Goal: Transaction & Acquisition: Book appointment/travel/reservation

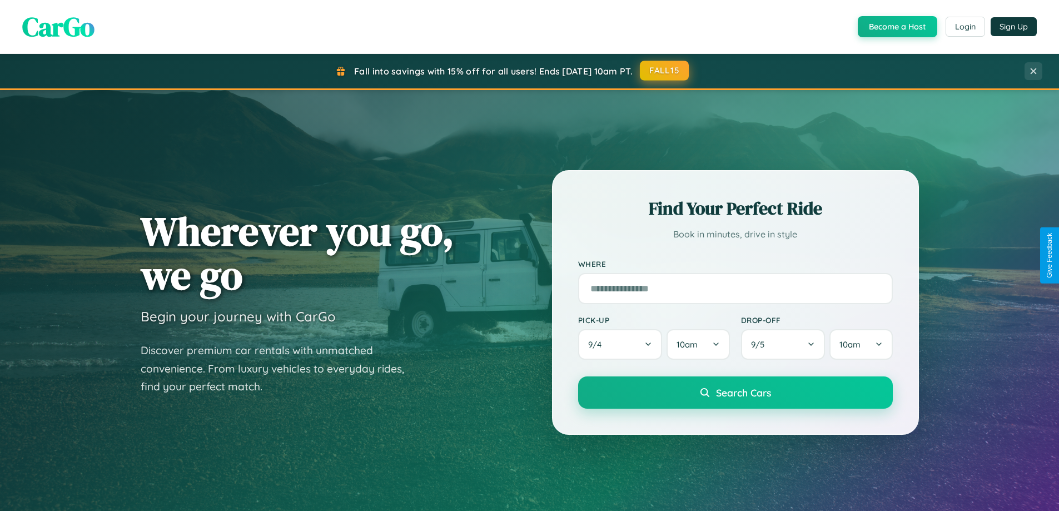
click at [665, 71] on button "FALL15" at bounding box center [664, 71] width 49 height 20
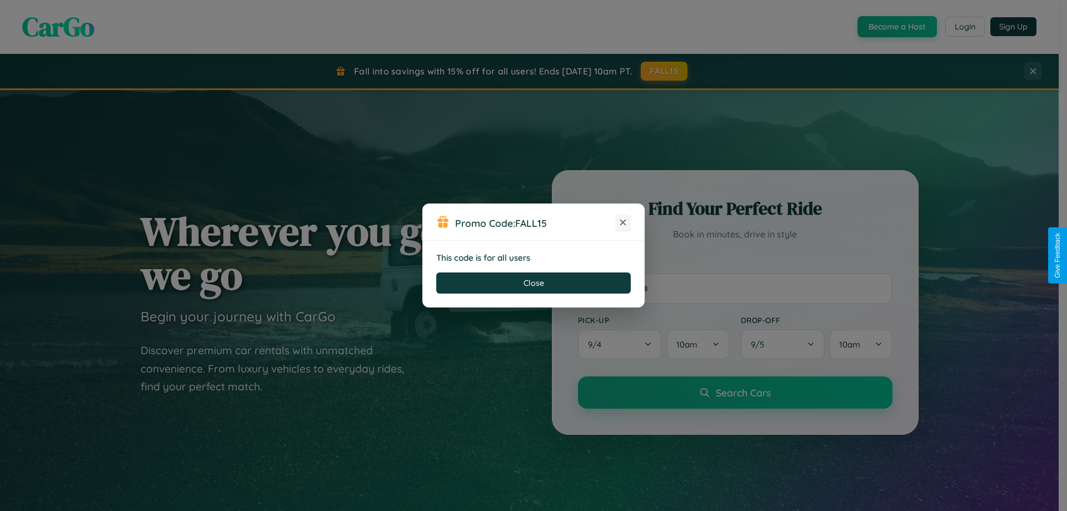
click at [623, 223] on icon at bounding box center [623, 222] width 11 height 11
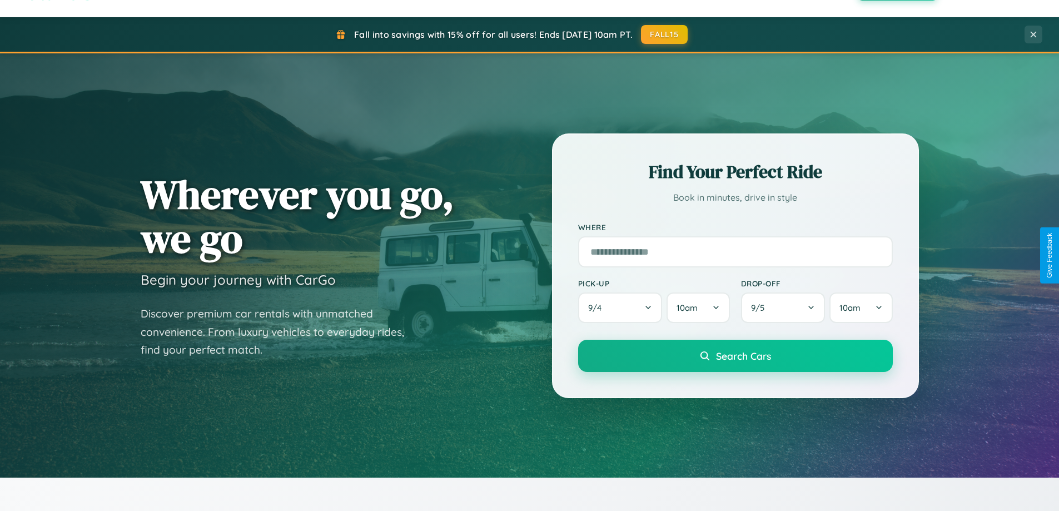
scroll to position [1302, 0]
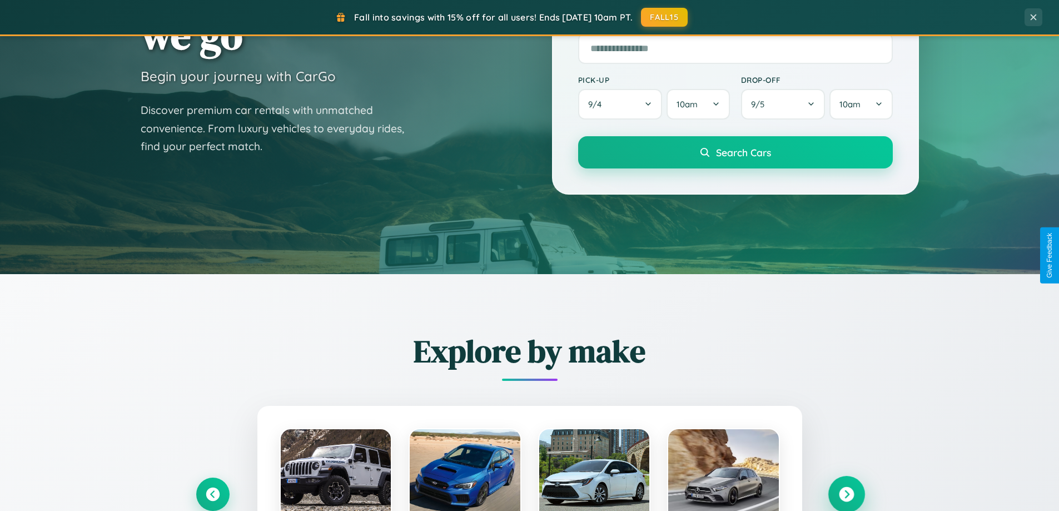
click at [846, 493] on icon at bounding box center [846, 494] width 15 height 15
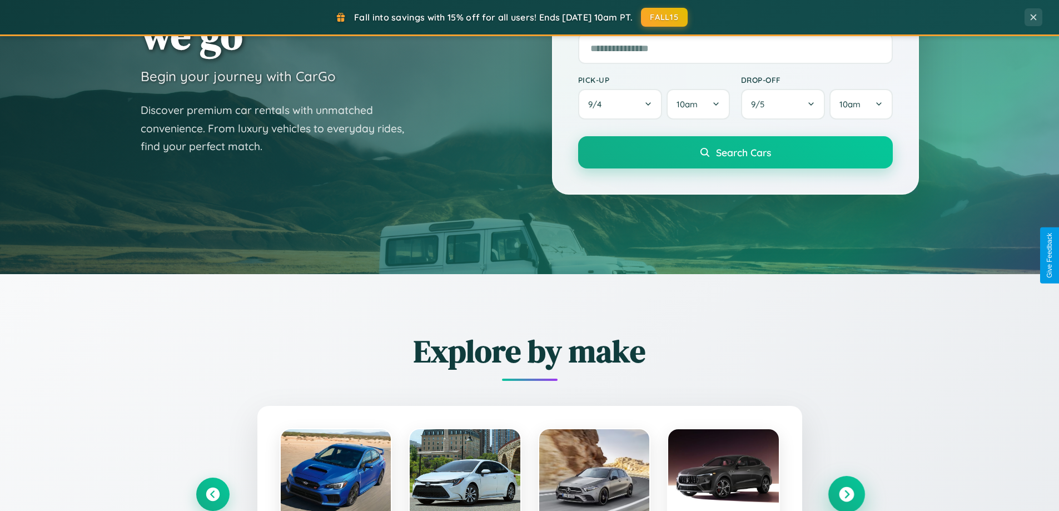
click at [846, 493] on icon at bounding box center [846, 494] width 15 height 15
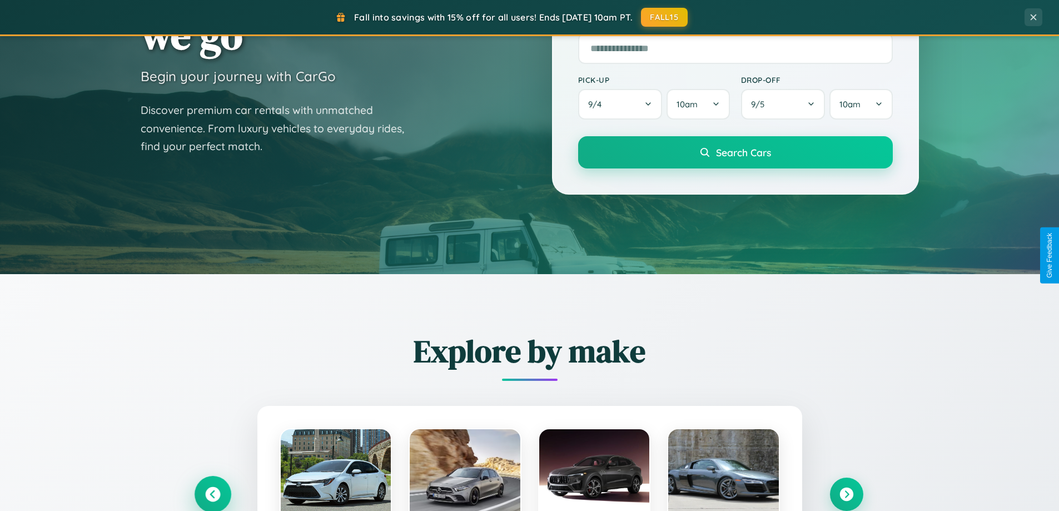
click at [212, 494] on icon at bounding box center [212, 494] width 15 height 15
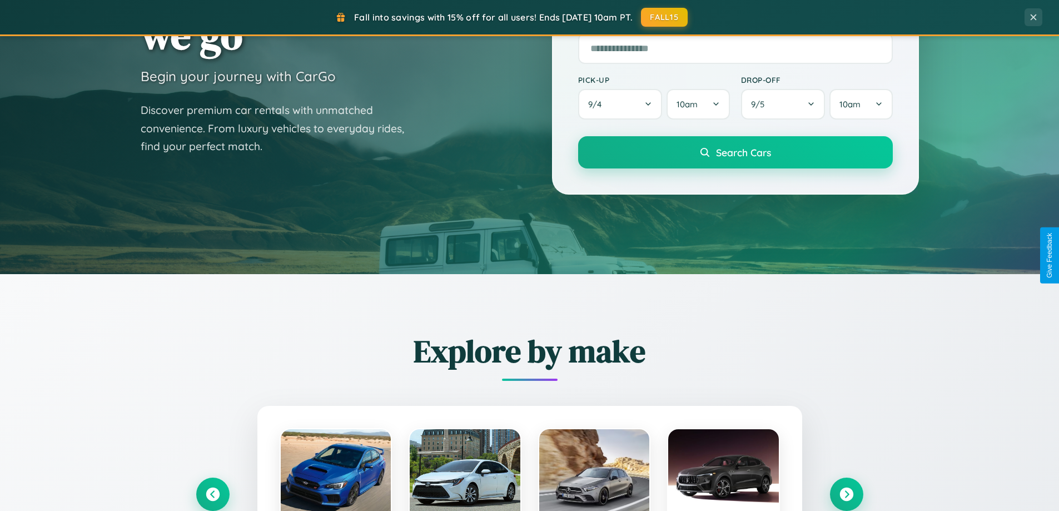
scroll to position [1113, 0]
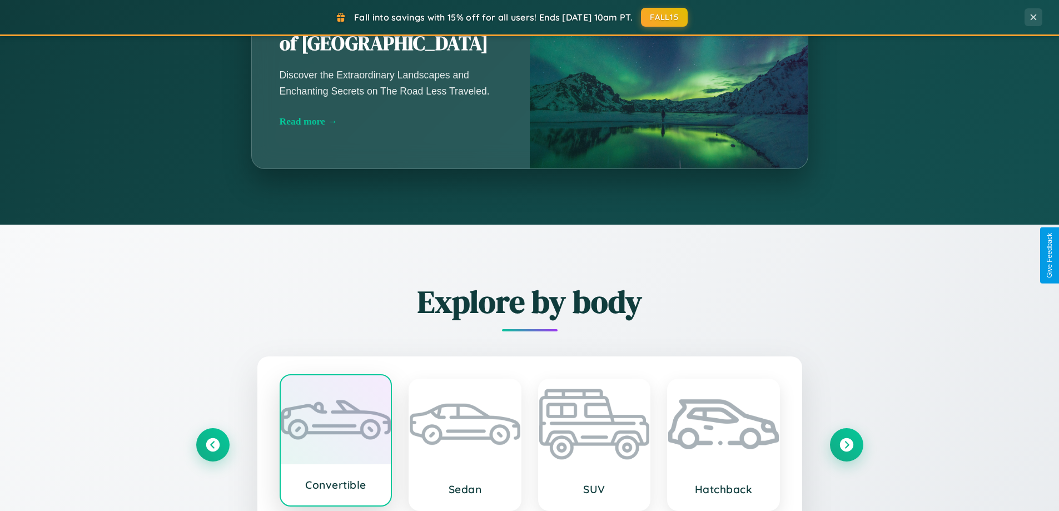
click at [335, 440] on div at bounding box center [336, 419] width 111 height 89
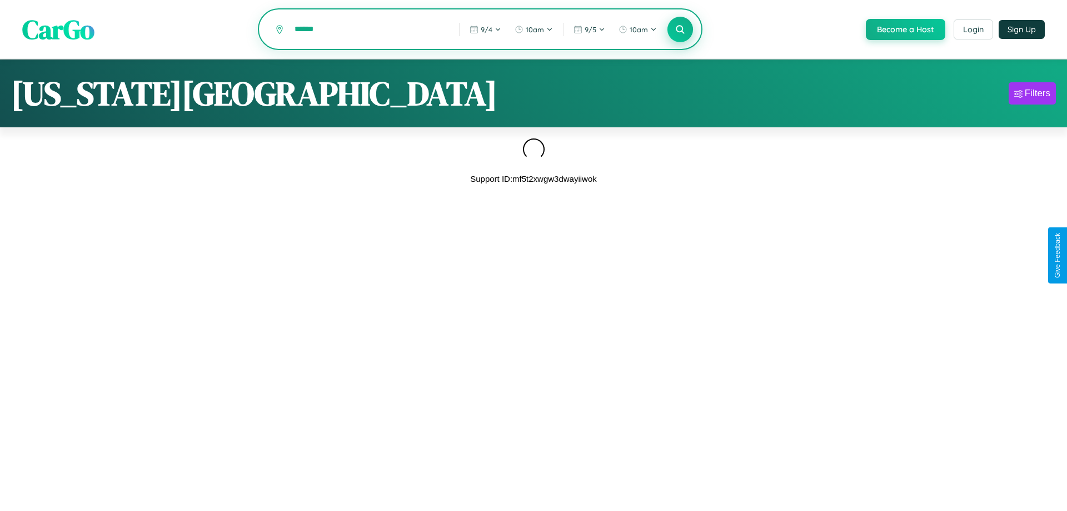
type input "******"
click at [679, 30] on icon at bounding box center [680, 29] width 11 height 11
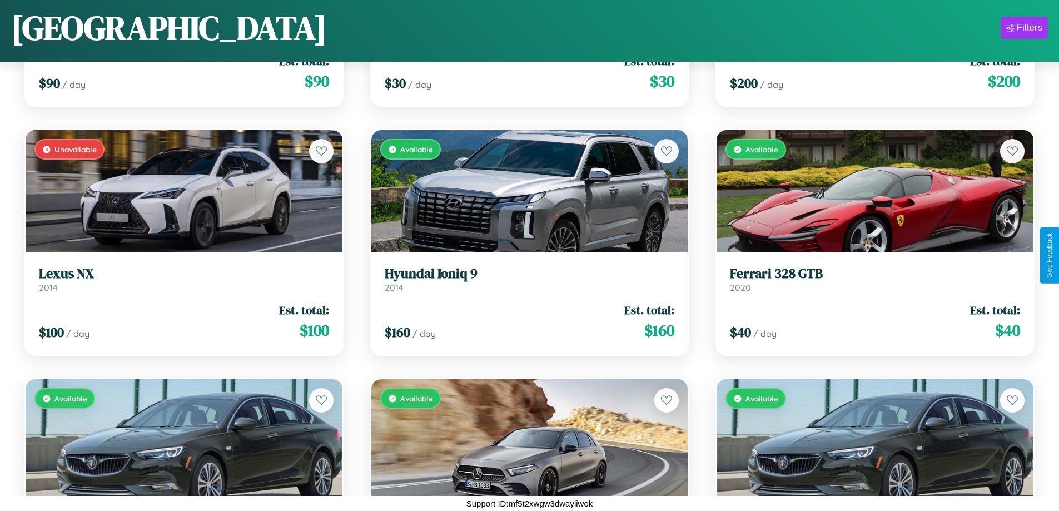
scroll to position [1650, 0]
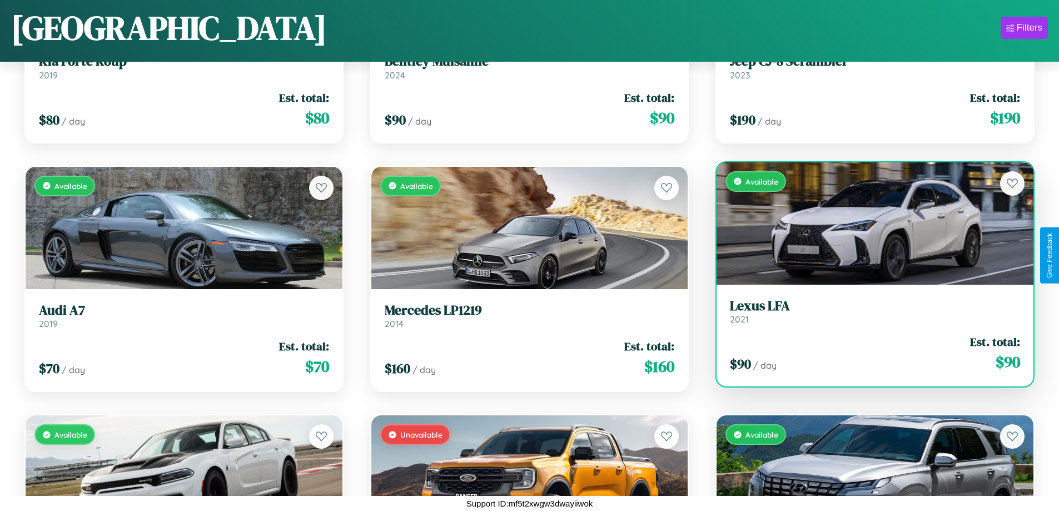
click at [868, 311] on h3 "Lexus LFA" at bounding box center [875, 306] width 290 height 16
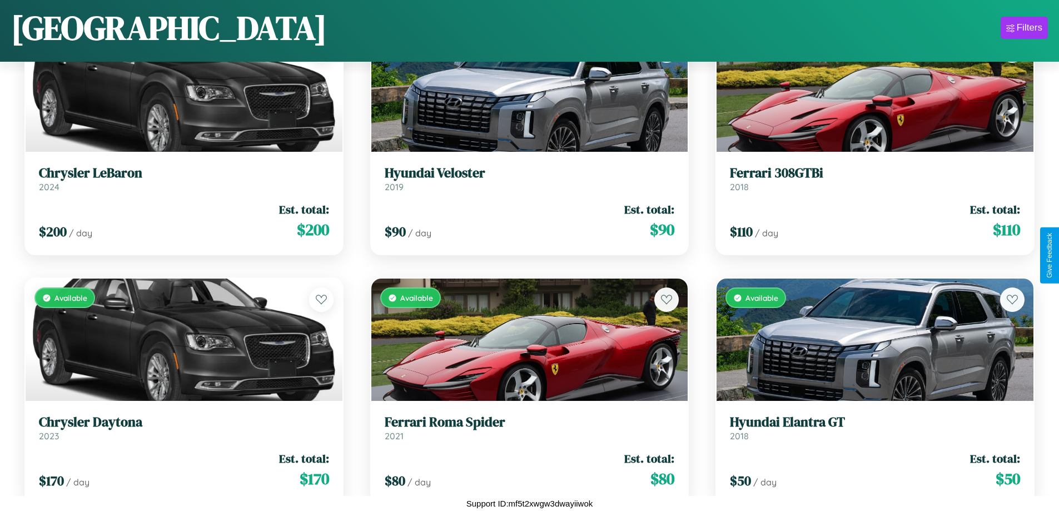
scroll to position [11108, 0]
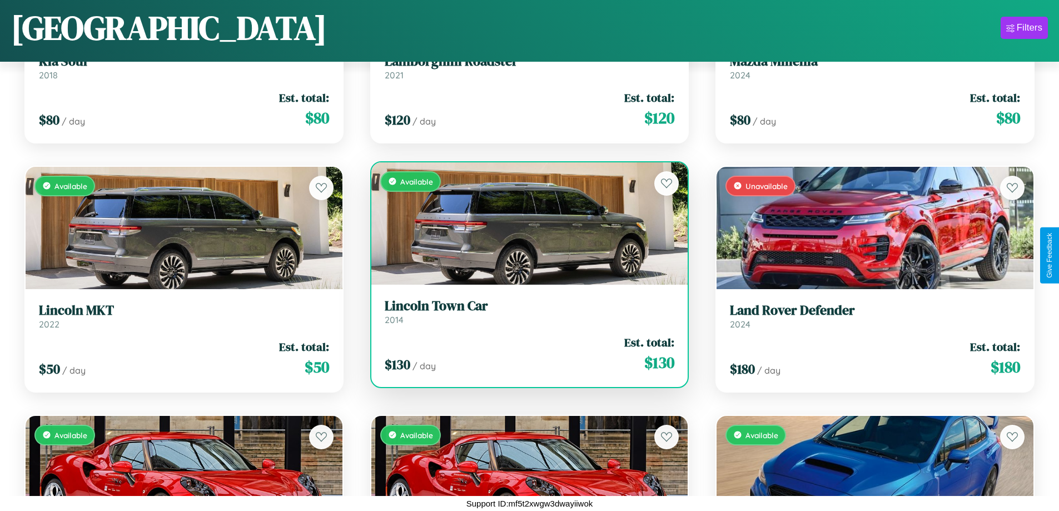
click at [525, 311] on h3 "Lincoln Town Car" at bounding box center [530, 306] width 290 height 16
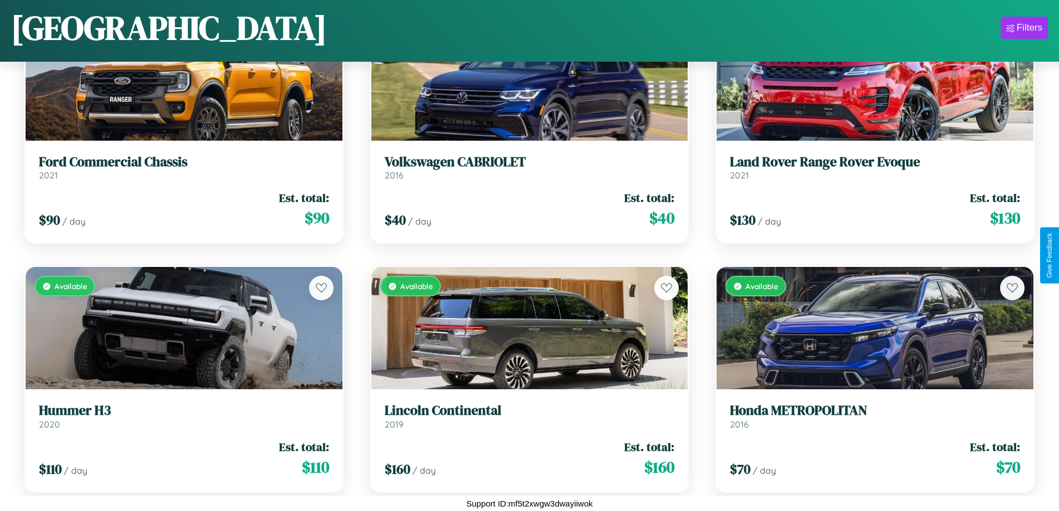
scroll to position [4139, 0]
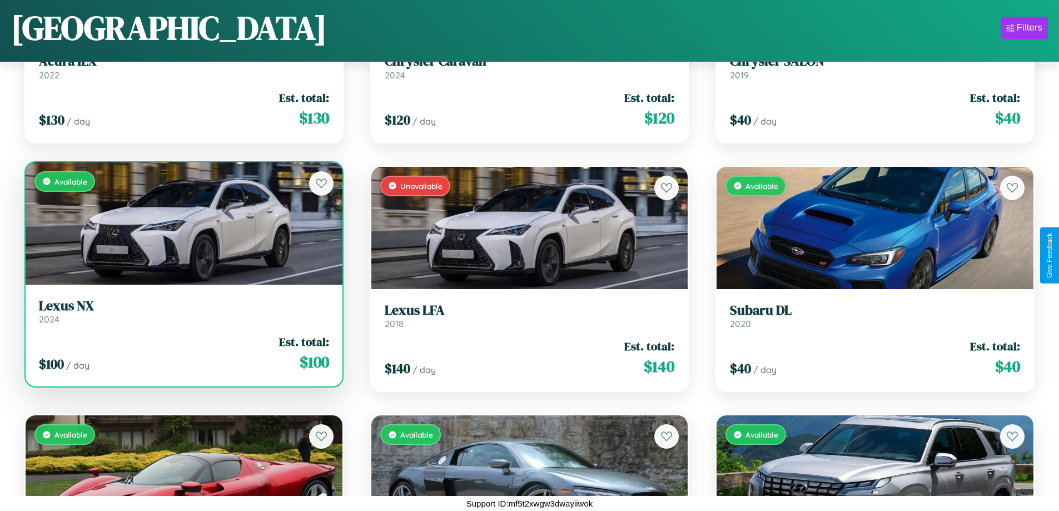
click at [182, 311] on h3 "Lexus NX" at bounding box center [184, 306] width 290 height 16
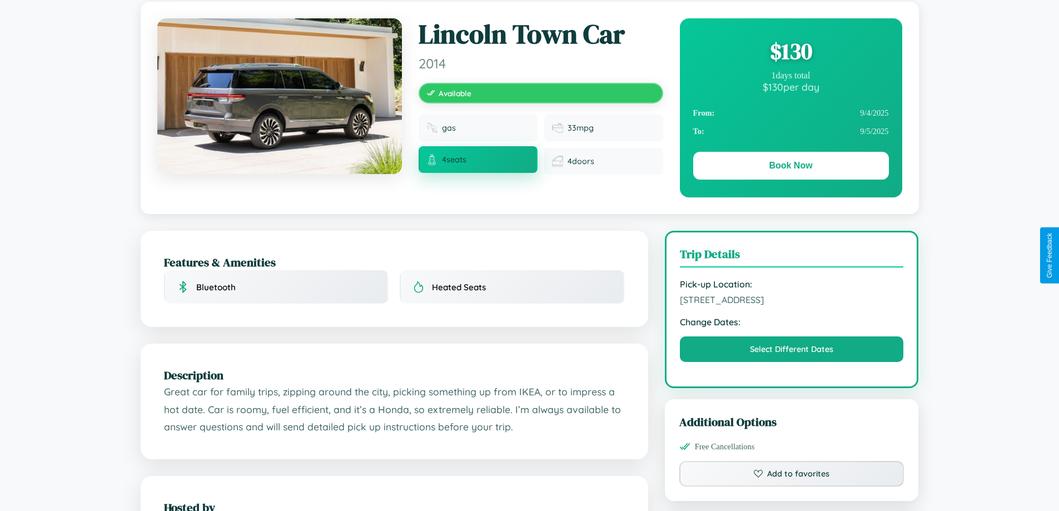
scroll to position [115, 0]
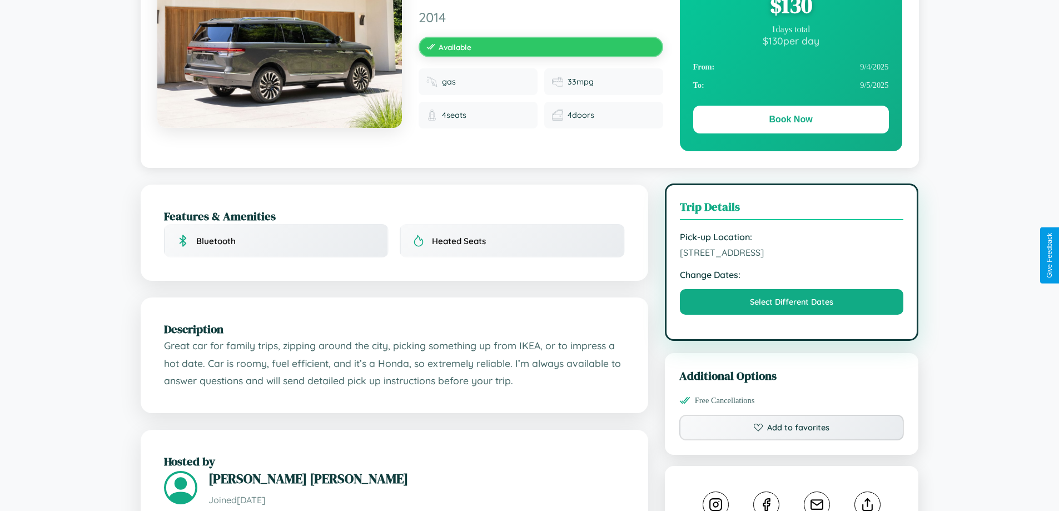
click at [792, 254] on span "7443 Meadow Lane Dublin 42312 Ireland" at bounding box center [792, 252] width 224 height 11
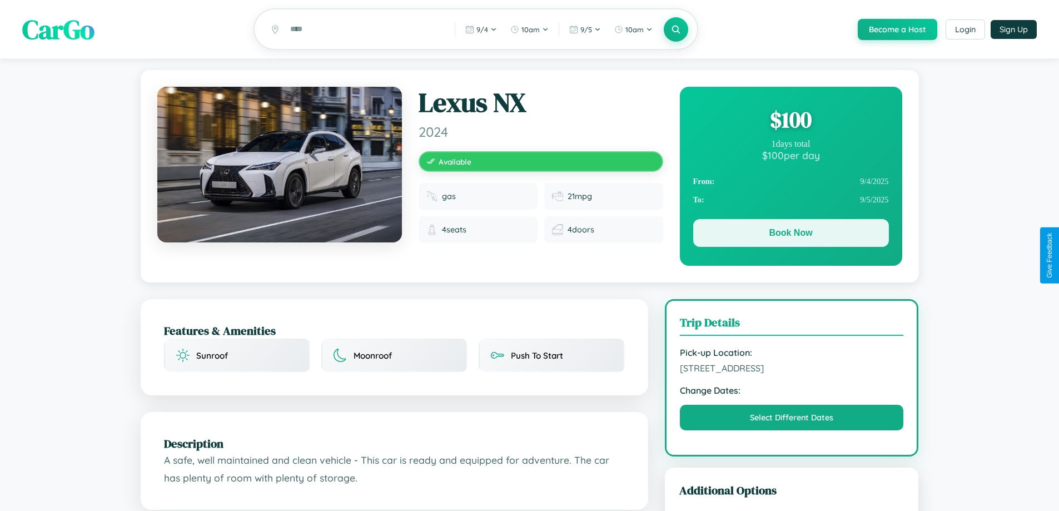
click at [790, 235] on button "Book Now" at bounding box center [791, 233] width 196 height 28
